Goal: Find contact information: Find contact information

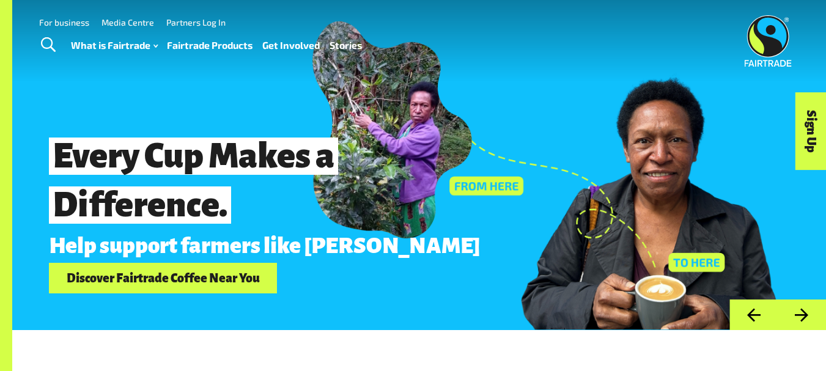
drag, startPoint x: 121, startPoint y: 91, endPoint x: 28, endPoint y: 106, distance: 94.9
click at [28, 106] on div "Every Cup Makes a Difference. Help support farmers like Elizabeth Discover Fair…" at bounding box center [419, 165] width 814 height 330
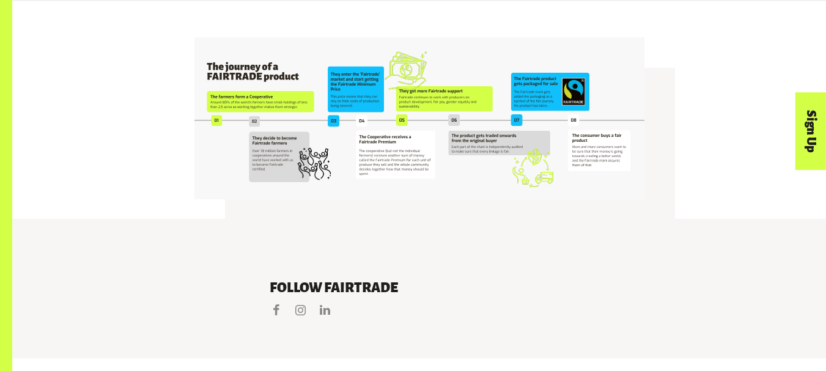
scroll to position [2320, 0]
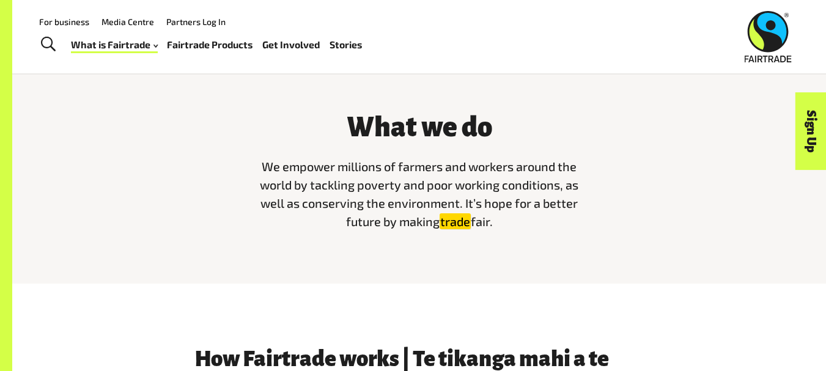
scroll to position [273, 0]
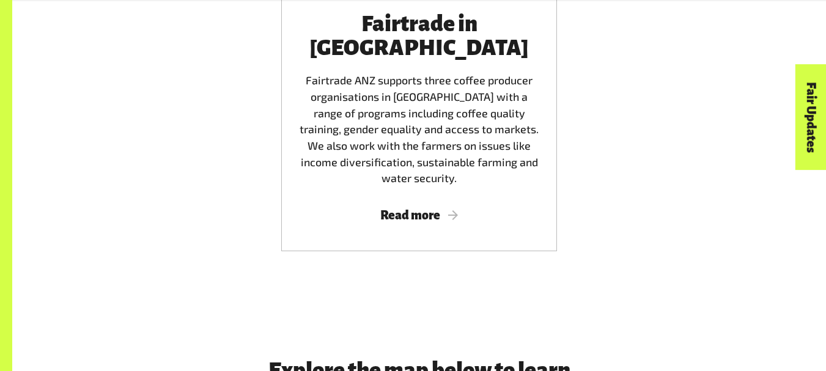
scroll to position [2446, 0]
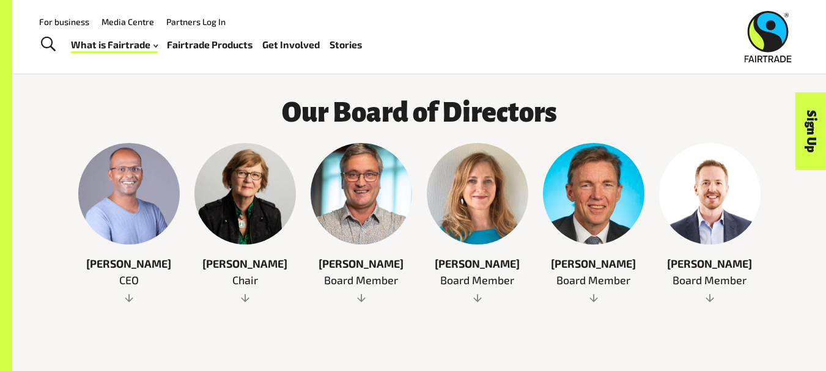
scroll to position [612, 0]
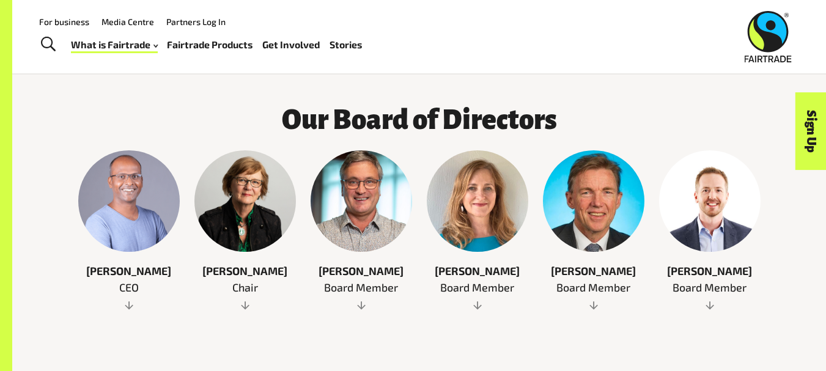
click at [127, 306] on span at bounding box center [129, 305] width 102 height 12
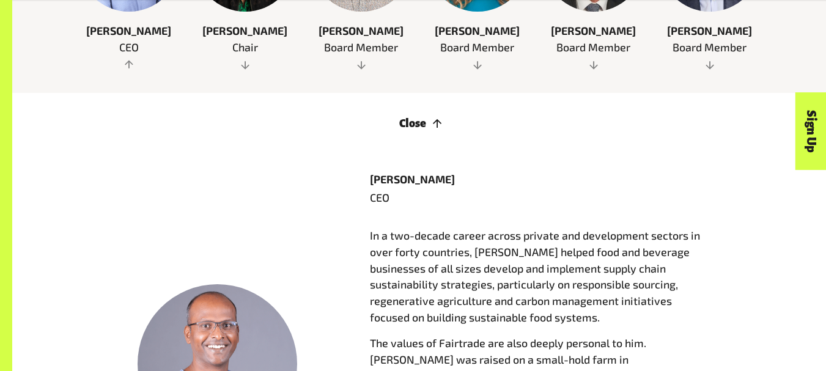
scroll to position [856, 0]
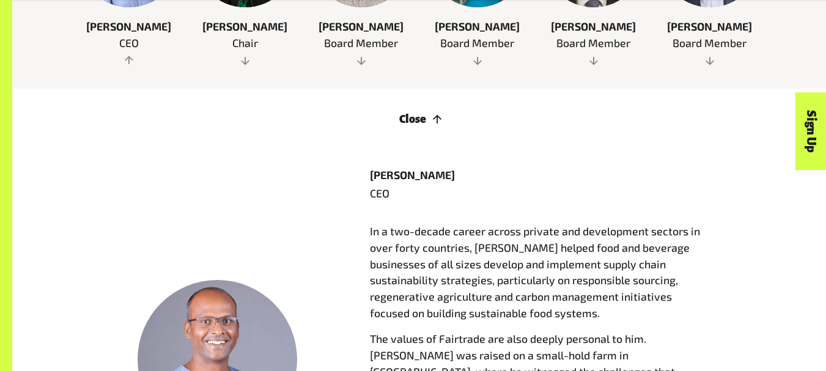
copy p "Senthil Nathan"
drag, startPoint x: 367, startPoint y: 183, endPoint x: 484, endPoint y: 183, distance: 117.4
click at [484, 183] on div "Senthil Nathan CEO In a two-decade career across private and development sector…" at bounding box center [537, 360] width 349 height 387
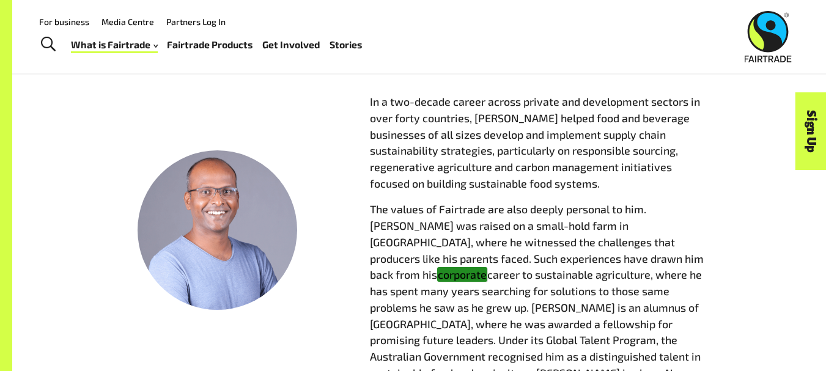
scroll to position [979, 0]
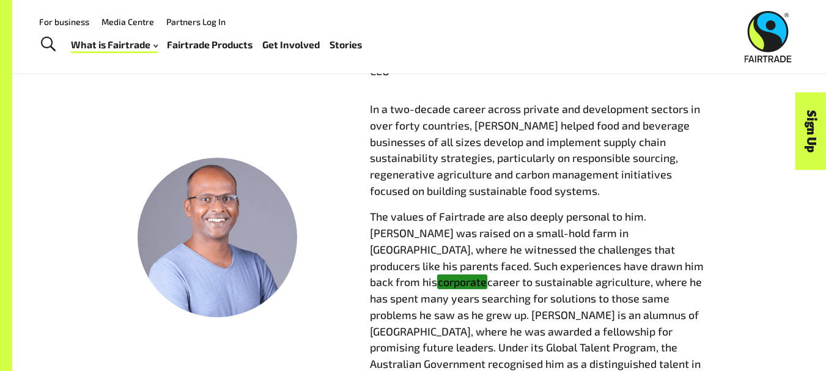
click at [240, 225] on div at bounding box center [218, 238] width 160 height 160
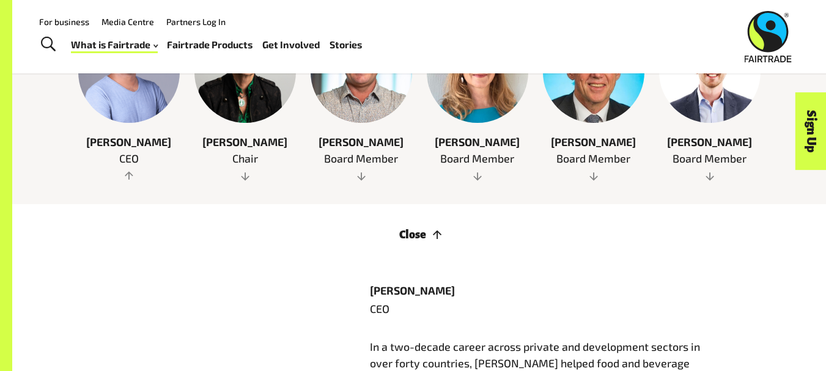
scroll to position [734, 0]
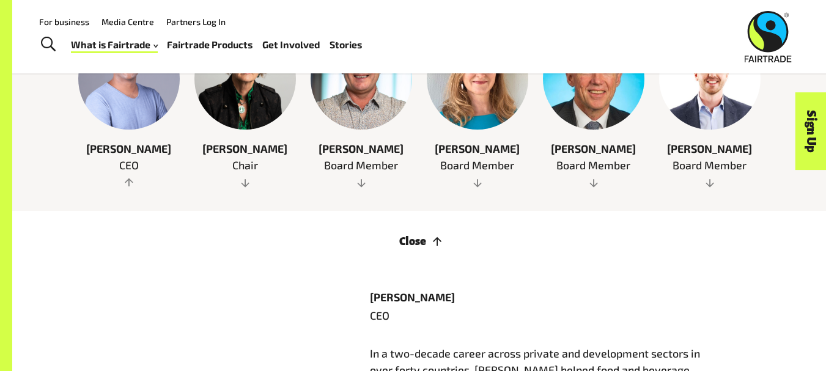
click at [145, 157] on span "Senthil Nathan" at bounding box center [129, 149] width 102 height 17
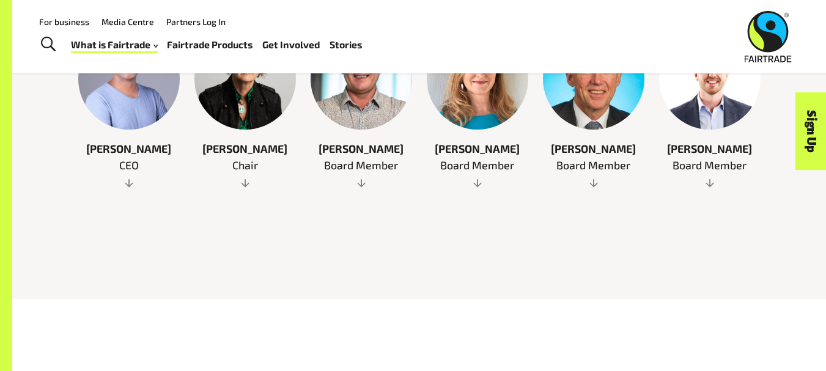
click at [146, 150] on span "Senthil Nathan" at bounding box center [129, 149] width 102 height 17
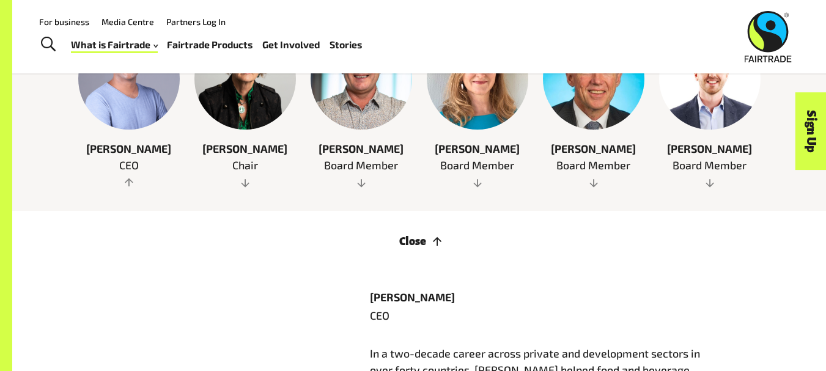
click at [146, 150] on span "Senthil Nathan" at bounding box center [129, 149] width 102 height 17
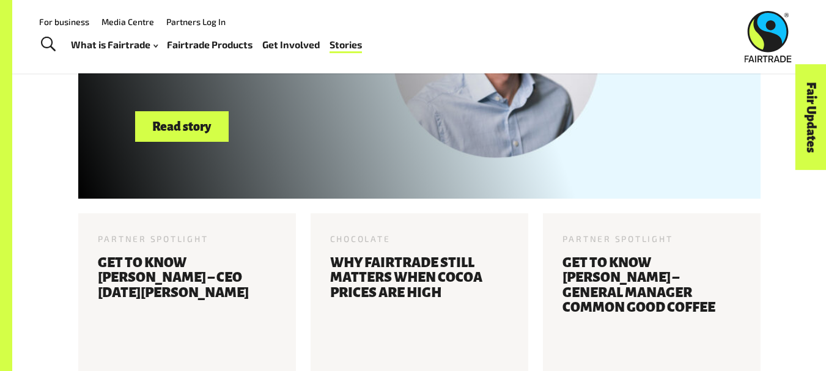
scroll to position [447, 0]
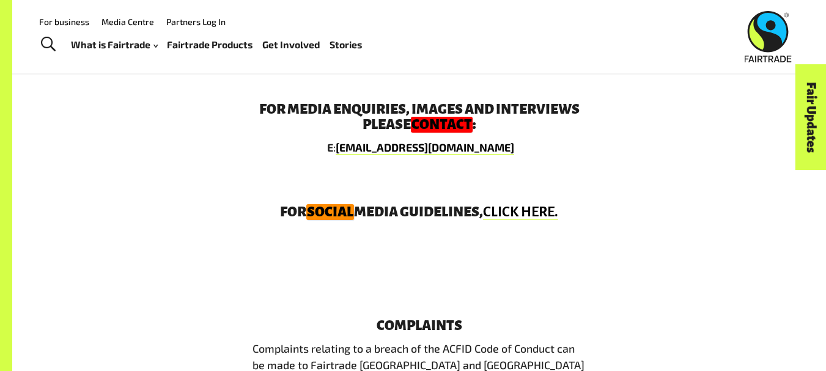
scroll to position [1971, 0]
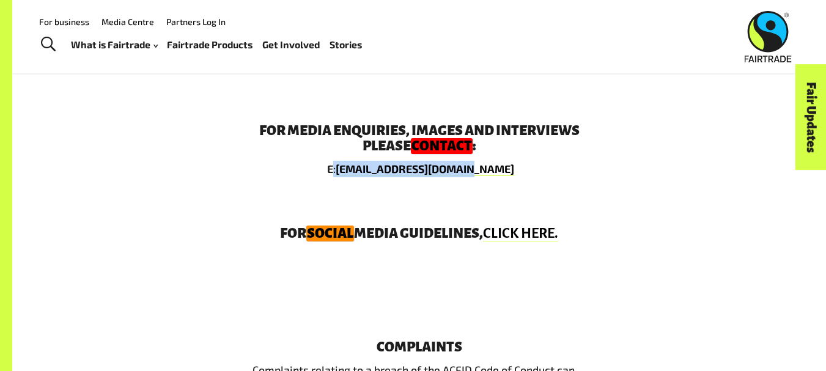
drag, startPoint x: 356, startPoint y: 161, endPoint x: 498, endPoint y: 161, distance: 142.5
click at [498, 161] on p "E : [EMAIL_ADDRESS][DOMAIN_NAME]" at bounding box center [420, 169] width 334 height 17
click at [361, 162] on link "[EMAIL_ADDRESS][DOMAIN_NAME]" at bounding box center [425, 169] width 179 height 14
click at [494, 147] on span "For media enquiries, images and interviews please contact : E : [EMAIL_ADDRESS]…" at bounding box center [420, 151] width 334 height 54
copy p "comms@fairtrade.com.au"
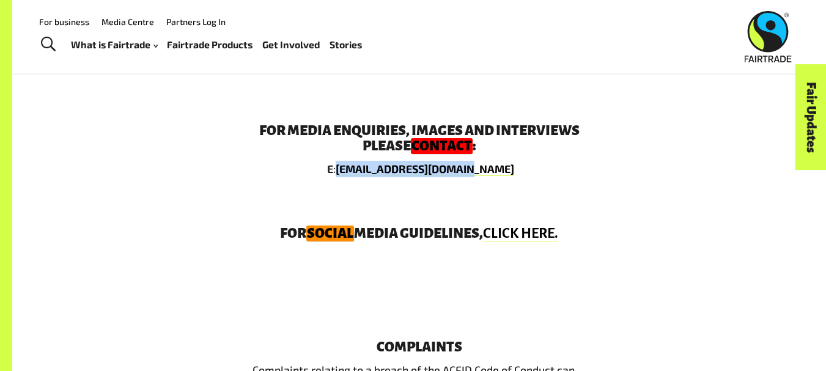
drag, startPoint x: 359, startPoint y: 155, endPoint x: 500, endPoint y: 160, distance: 140.8
click at [500, 161] on p "E : comms@fairtrade.com.au" at bounding box center [420, 169] width 334 height 17
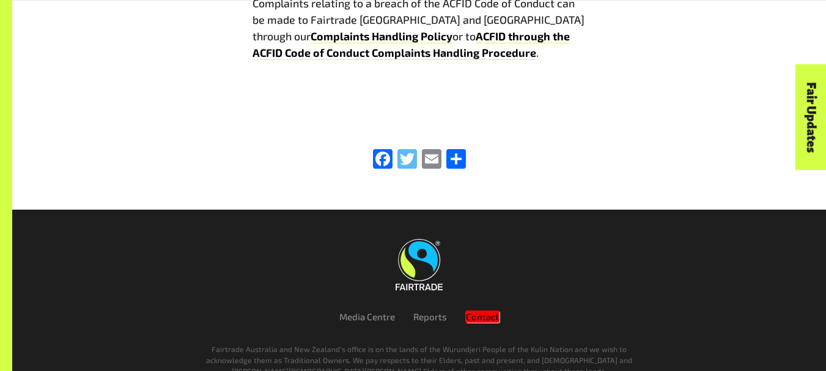
drag, startPoint x: 407, startPoint y: 145, endPoint x: 407, endPoint y: 151, distance: 6.1
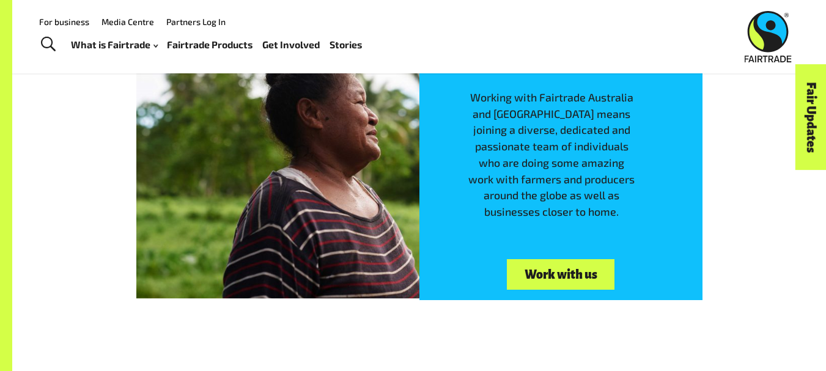
scroll to position [1636, 0]
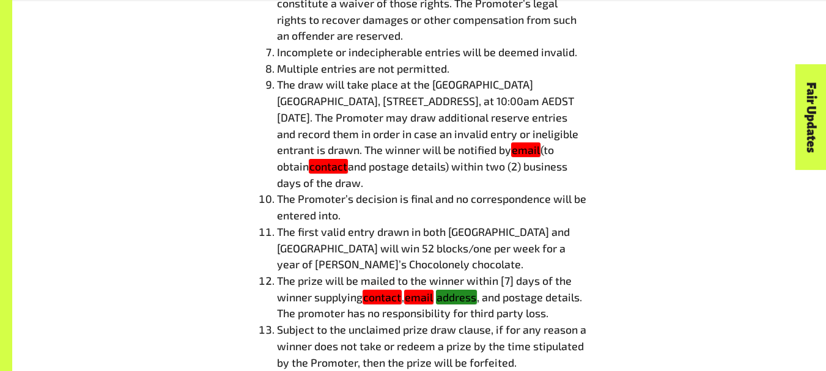
scroll to position [998, 0]
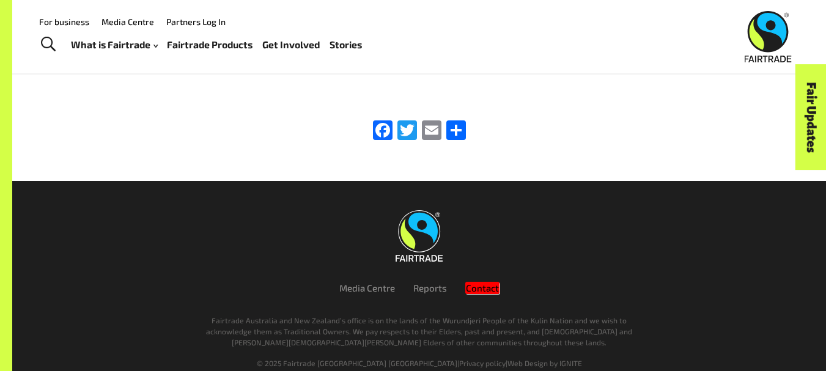
scroll to position [1976, 0]
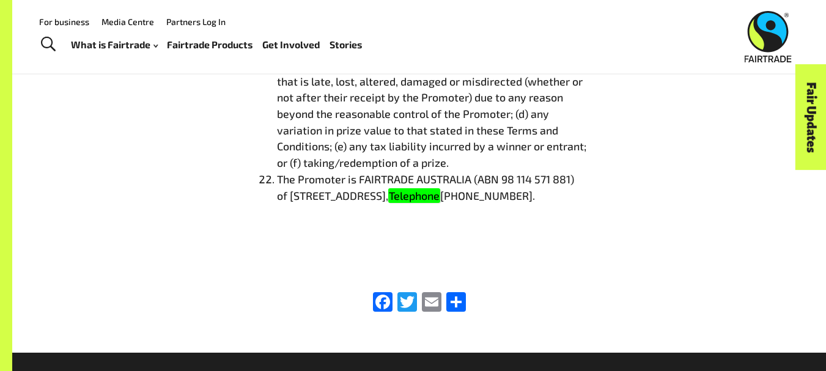
drag, startPoint x: 373, startPoint y: 251, endPoint x: 454, endPoint y: 253, distance: 81.4
click at [454, 204] on li "The Promoter is FAIRTRADE AUSTRALIA (ABN 98 114 571 881) of [STREET_ADDRESS], T…" at bounding box center [431, 187] width 309 height 32
copy span "[PHONE_NUMBER]."
drag, startPoint x: 353, startPoint y: 251, endPoint x: 470, endPoint y: 257, distance: 116.9
click at [470, 204] on li "The Promoter is FAIRTRADE AUSTRALIA (ABN 98 114 571 881) of [STREET_ADDRESS], T…" at bounding box center [431, 187] width 309 height 32
